Goal: Task Accomplishment & Management: Use online tool/utility

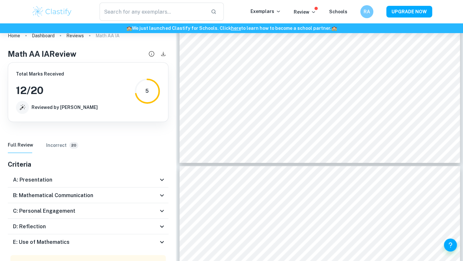
scroll to position [20, 0]
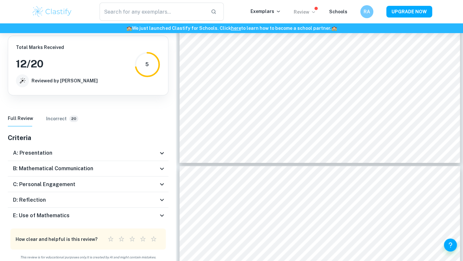
click at [302, 10] on p "Review" at bounding box center [304, 11] width 22 height 7
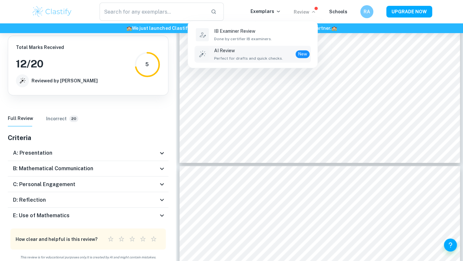
click at [239, 57] on span "Perfect for drafts and quick checks." at bounding box center [248, 59] width 69 height 6
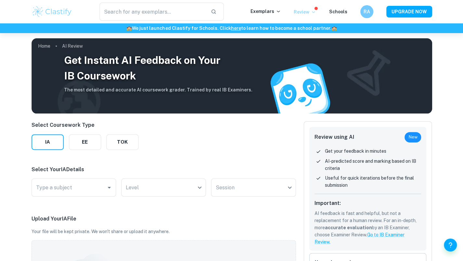
click at [310, 11] on p "Review" at bounding box center [304, 11] width 22 height 7
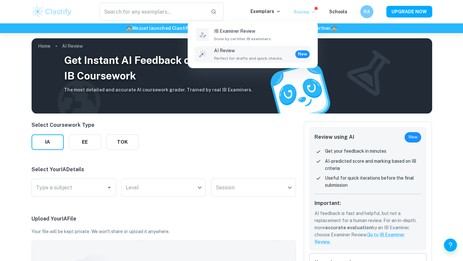
click at [294, 49] on div "AI Review Perfect for drafts and quick checks. New" at bounding box center [261, 54] width 95 height 14
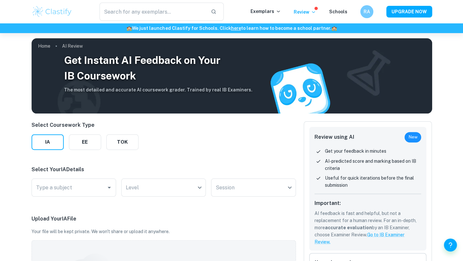
click at [311, 17] on div "​ Exemplars Review Schools RA UPGRADE NOW" at bounding box center [232, 12] width 416 height 18
click at [311, 15] on p "Review" at bounding box center [304, 11] width 22 height 7
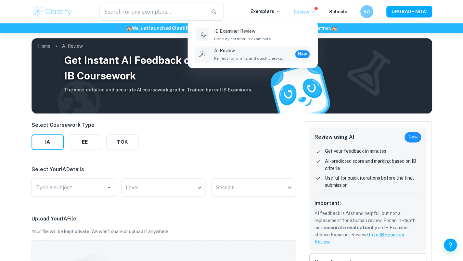
click at [300, 50] on div "AI Review Perfect for drafts and quick checks. New" at bounding box center [261, 54] width 95 height 14
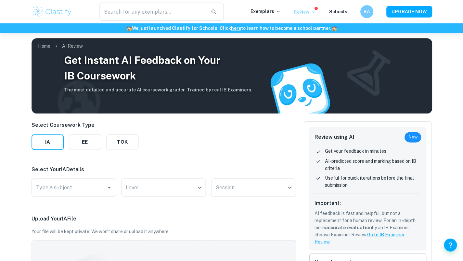
click at [310, 11] on p "Review" at bounding box center [304, 11] width 22 height 7
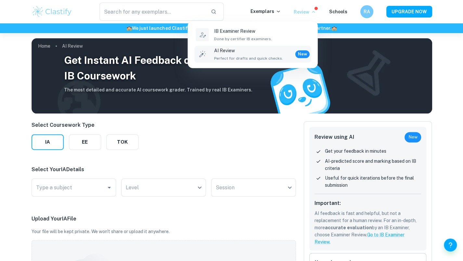
click at [272, 47] on p "AI Review" at bounding box center [248, 50] width 69 height 7
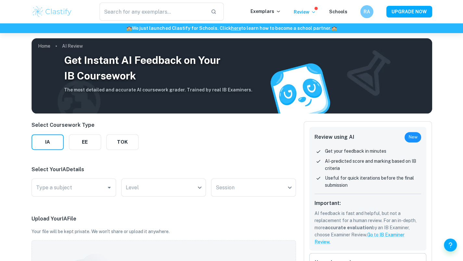
click at [347, 146] on div "Review using AI New Get your feedback in minutes AI-predicted score and marking…" at bounding box center [367, 189] width 117 height 124
